Goal: Check status

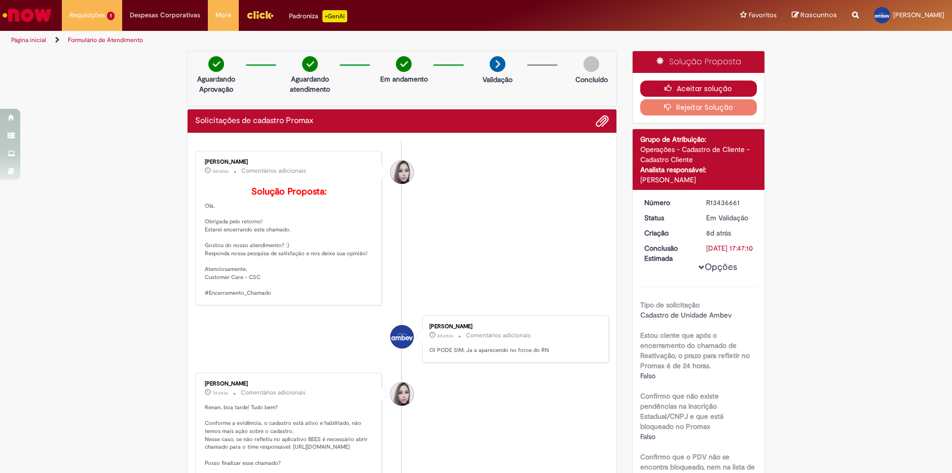
click at [698, 89] on button "Aceitar solução" at bounding box center [698, 89] width 117 height 16
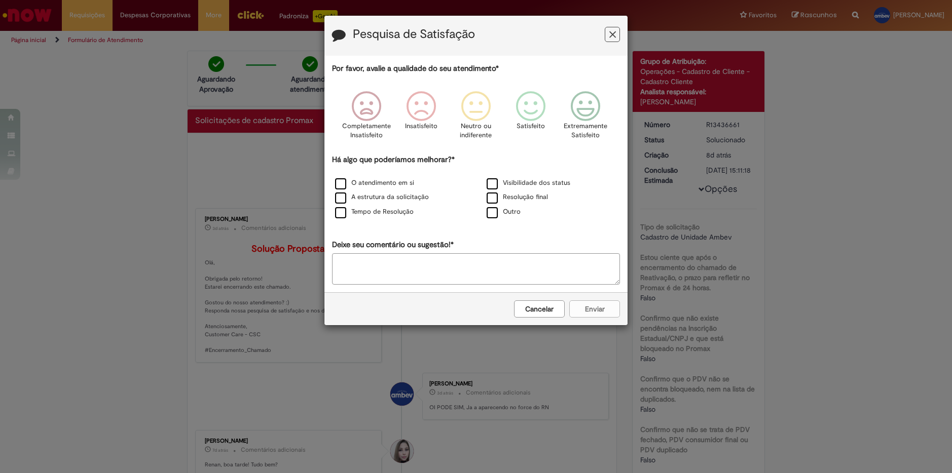
click at [609, 34] on icon "Feedback" at bounding box center [612, 34] width 7 height 11
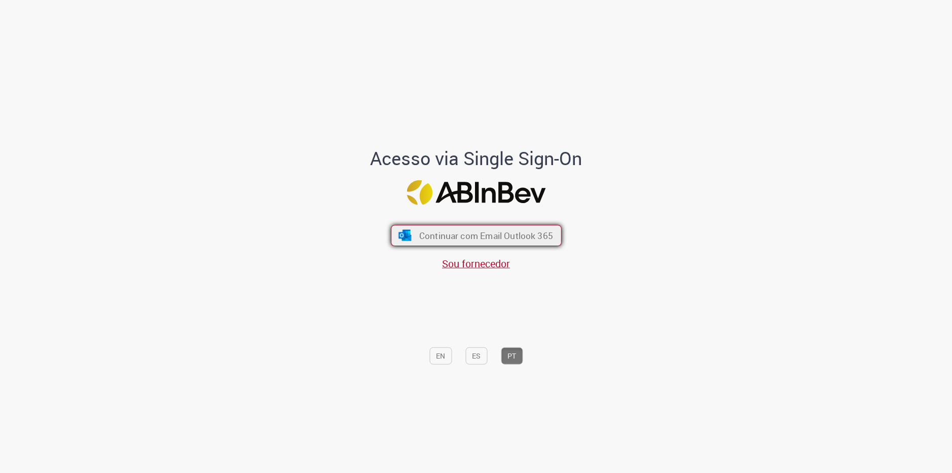
click at [466, 238] on span "Continuar com Email Outlook 365" at bounding box center [486, 236] width 134 height 12
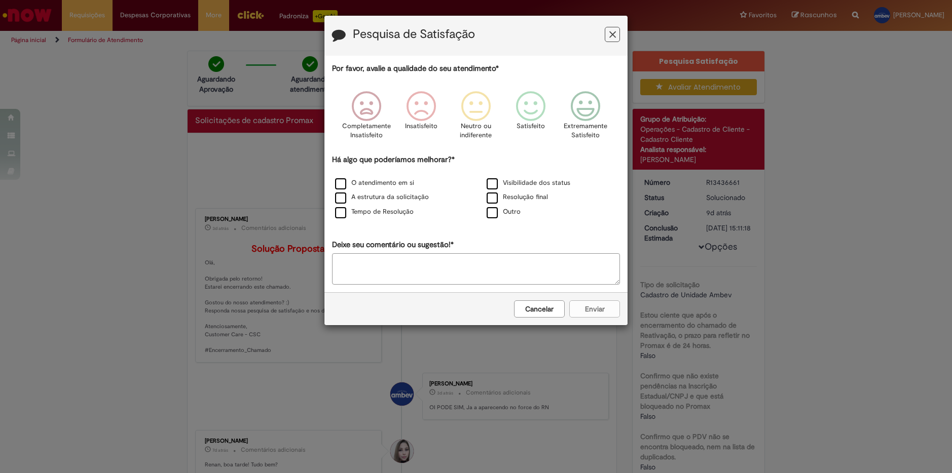
click at [613, 34] on icon "Feedback" at bounding box center [612, 34] width 7 height 11
